Goal: Register for event/course: Sign up to attend an event or enroll in a course

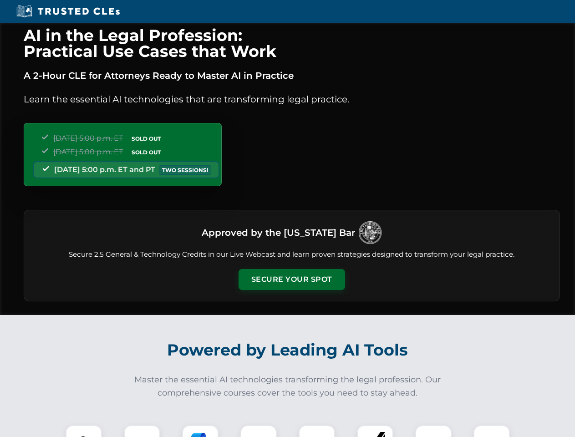
click at [291, 279] on button "Secure Your Spot" at bounding box center [291, 279] width 107 height 21
click at [84, 431] on img at bounding box center [84, 443] width 26 height 26
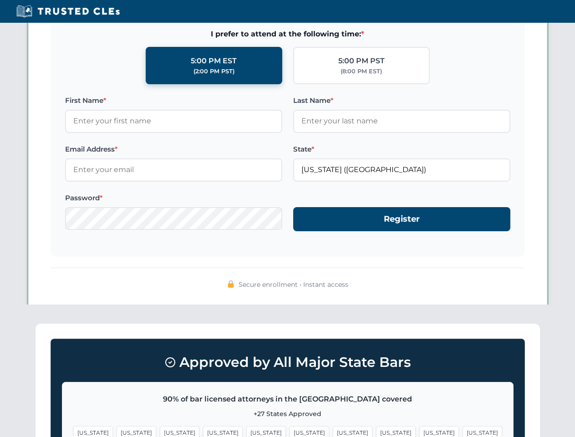
click at [333, 431] on span "[US_STATE]" at bounding box center [353, 432] width 40 height 13
click at [419, 431] on span "[US_STATE]" at bounding box center [439, 432] width 40 height 13
